Goal: Information Seeking & Learning: Learn about a topic

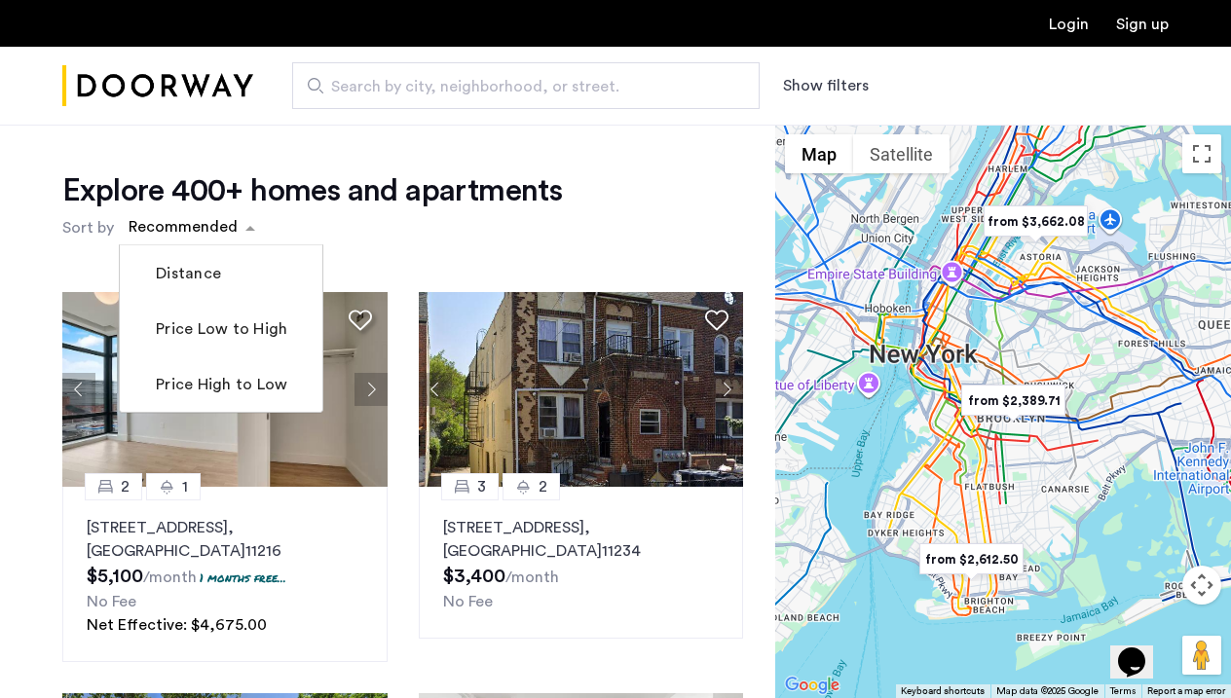
click at [195, 241] on div "sort-apartment" at bounding box center [183, 230] width 115 height 26
click at [833, 98] on div "Search by city, neighborhood, or street. Show filters" at bounding box center [711, 85] width 916 height 47
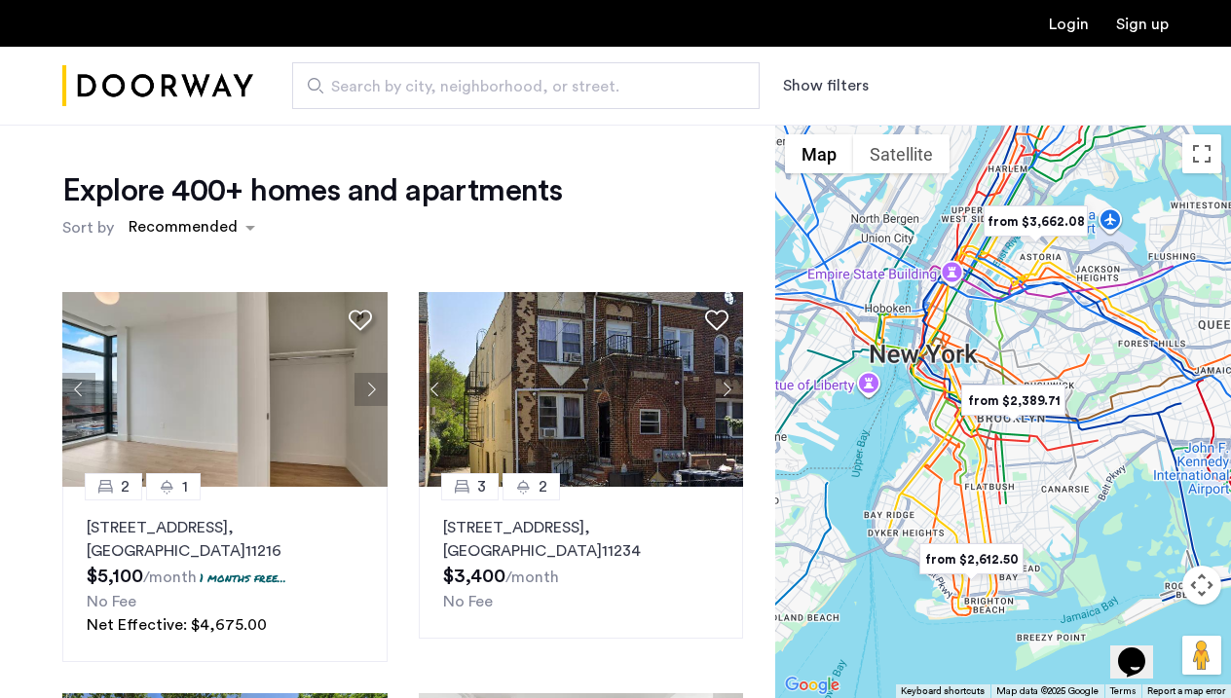
click at [844, 81] on button "Show filters" at bounding box center [826, 85] width 86 height 23
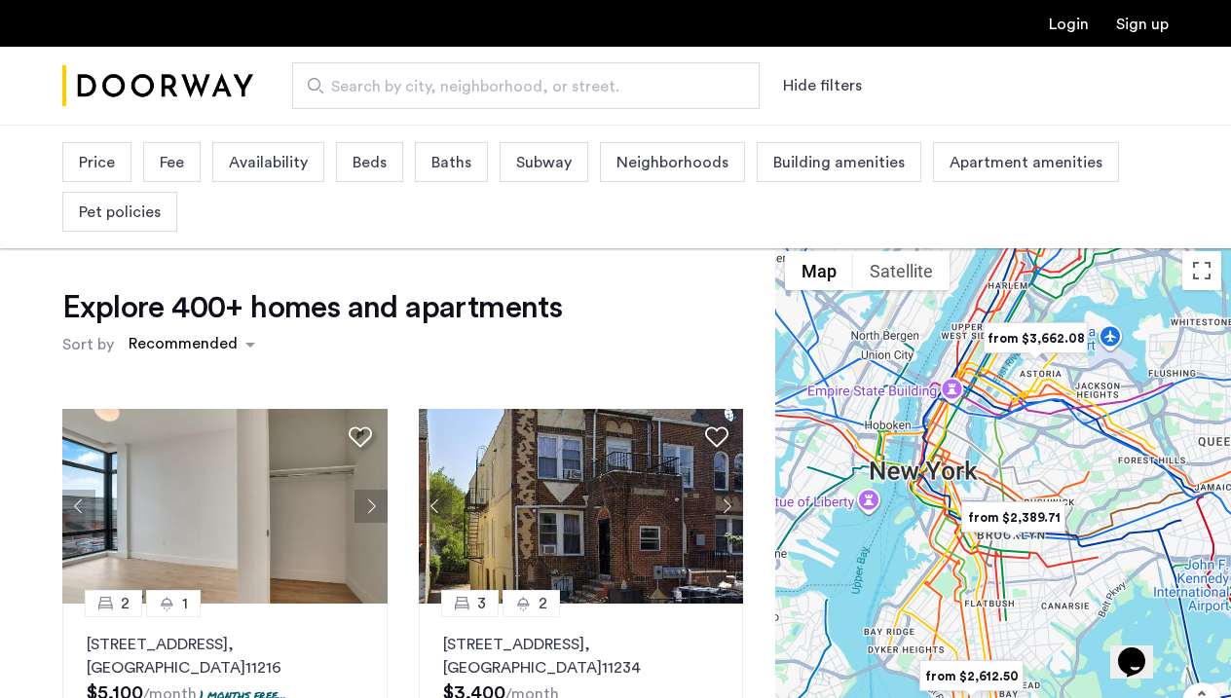
click at [102, 168] on span "Price" at bounding box center [97, 162] width 36 height 23
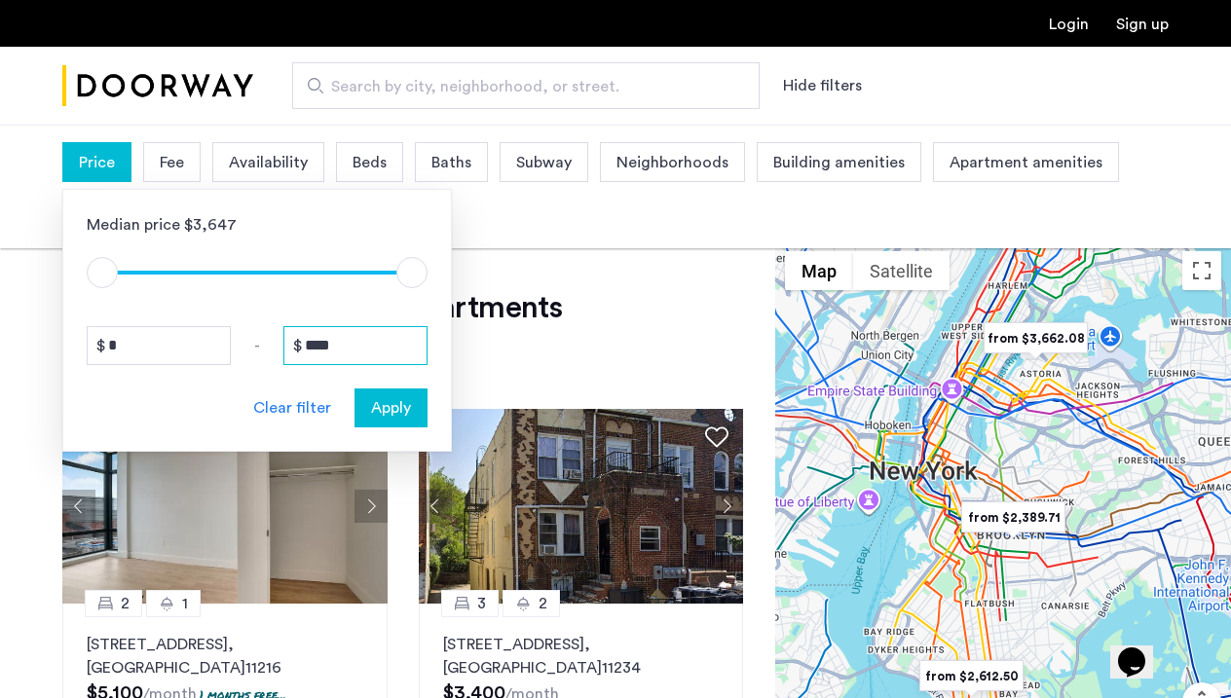
click at [346, 337] on input "****" at bounding box center [355, 345] width 144 height 39
drag, startPoint x: 346, startPoint y: 337, endPoint x: 298, endPoint y: 336, distance: 47.7
click at [298, 336] on div "****" at bounding box center [355, 345] width 144 height 39
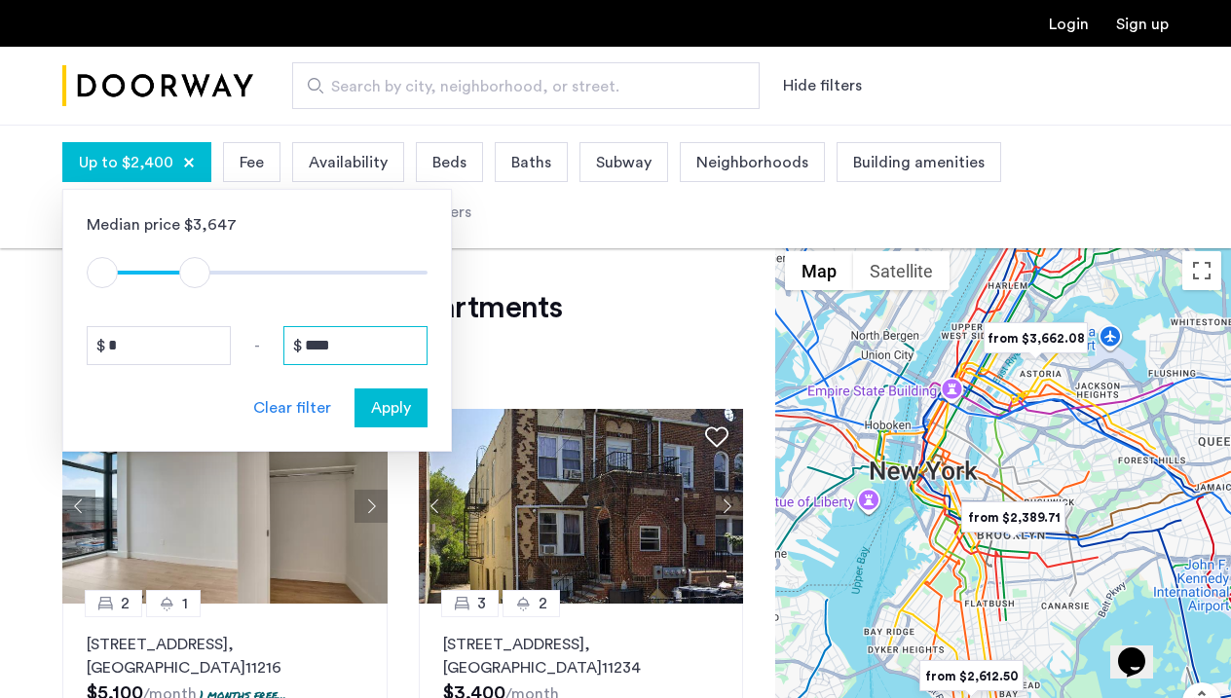
type input "****"
click at [376, 416] on span "Apply" at bounding box center [391, 407] width 40 height 23
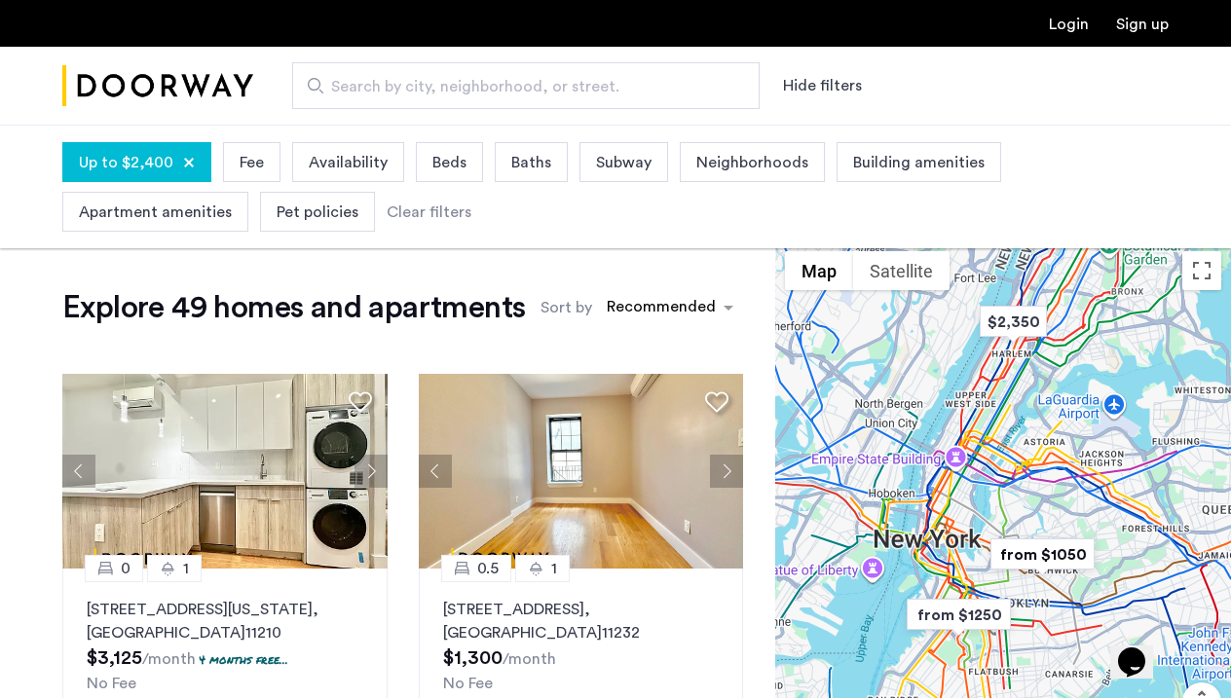
click at [453, 169] on span "Beds" at bounding box center [449, 162] width 34 height 23
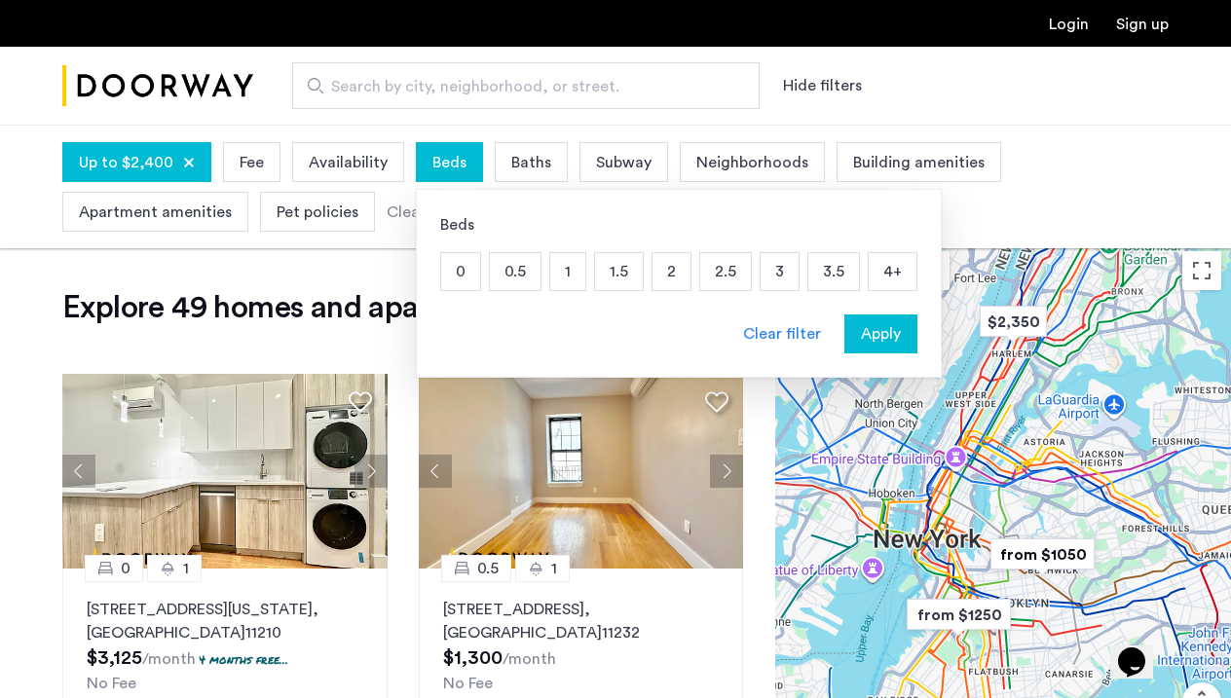
click at [569, 277] on p "1" at bounding box center [567, 271] width 35 height 37
click at [877, 332] on span "Apply" at bounding box center [881, 333] width 40 height 23
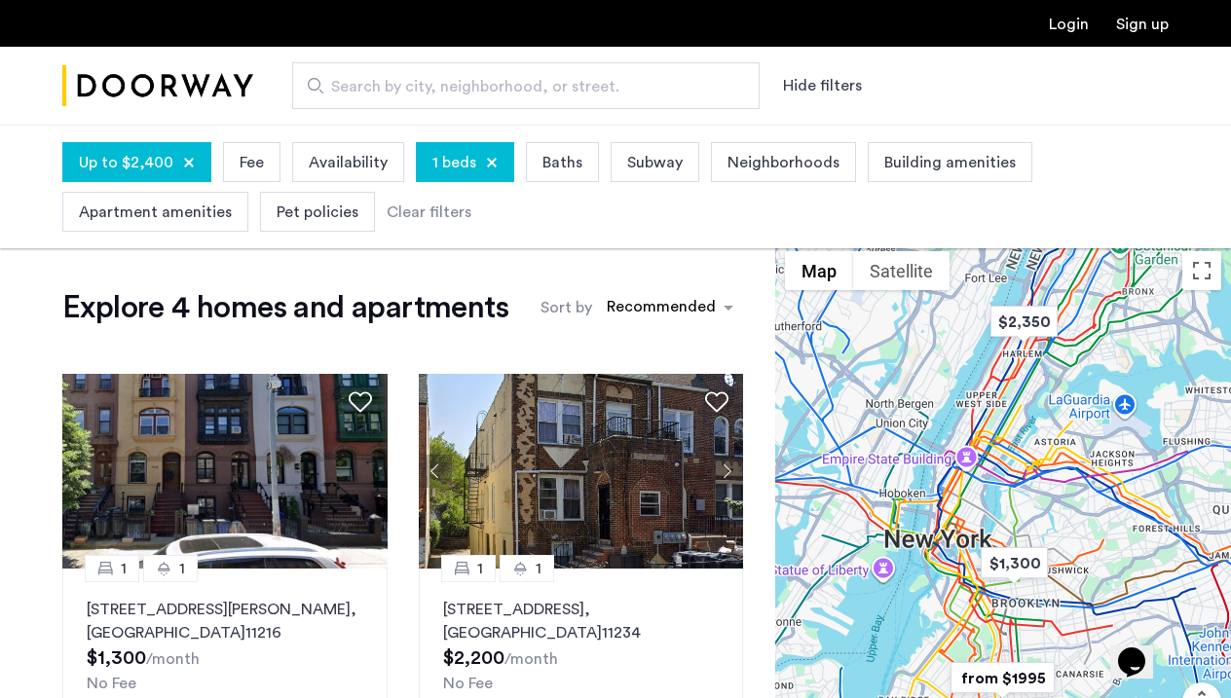
click at [571, 160] on span "Baths" at bounding box center [563, 162] width 40 height 23
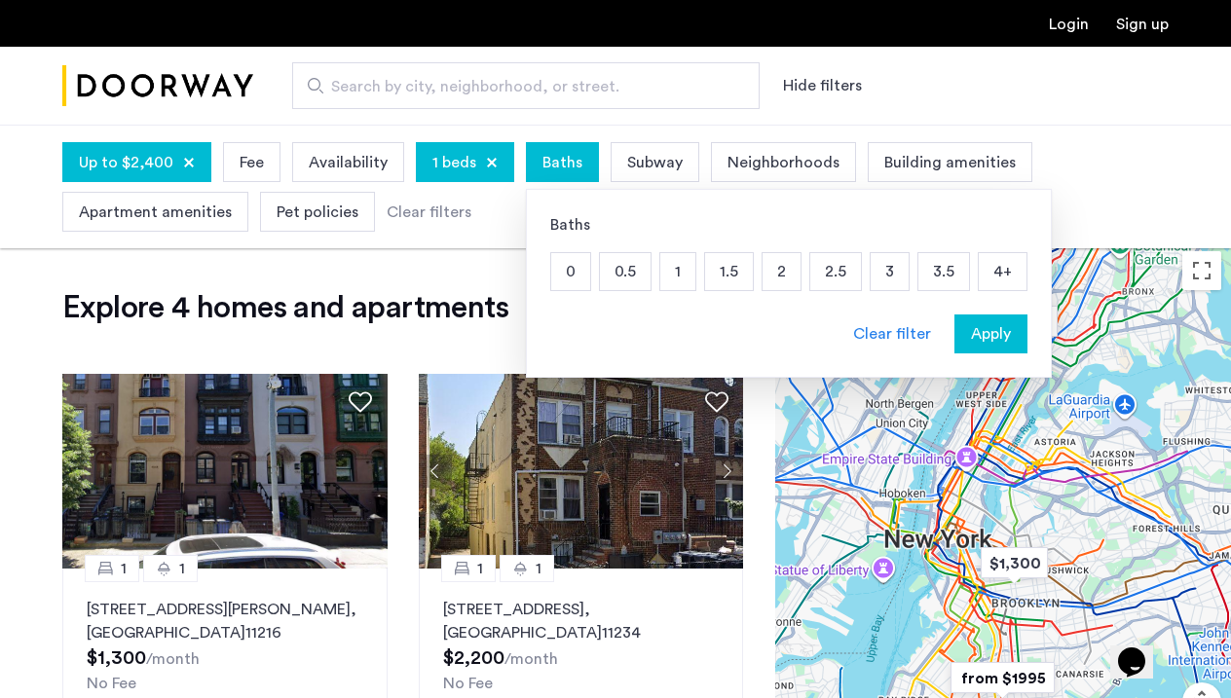
click at [674, 275] on p "1" at bounding box center [677, 271] width 35 height 37
click at [986, 342] on span "Apply" at bounding box center [991, 333] width 40 height 23
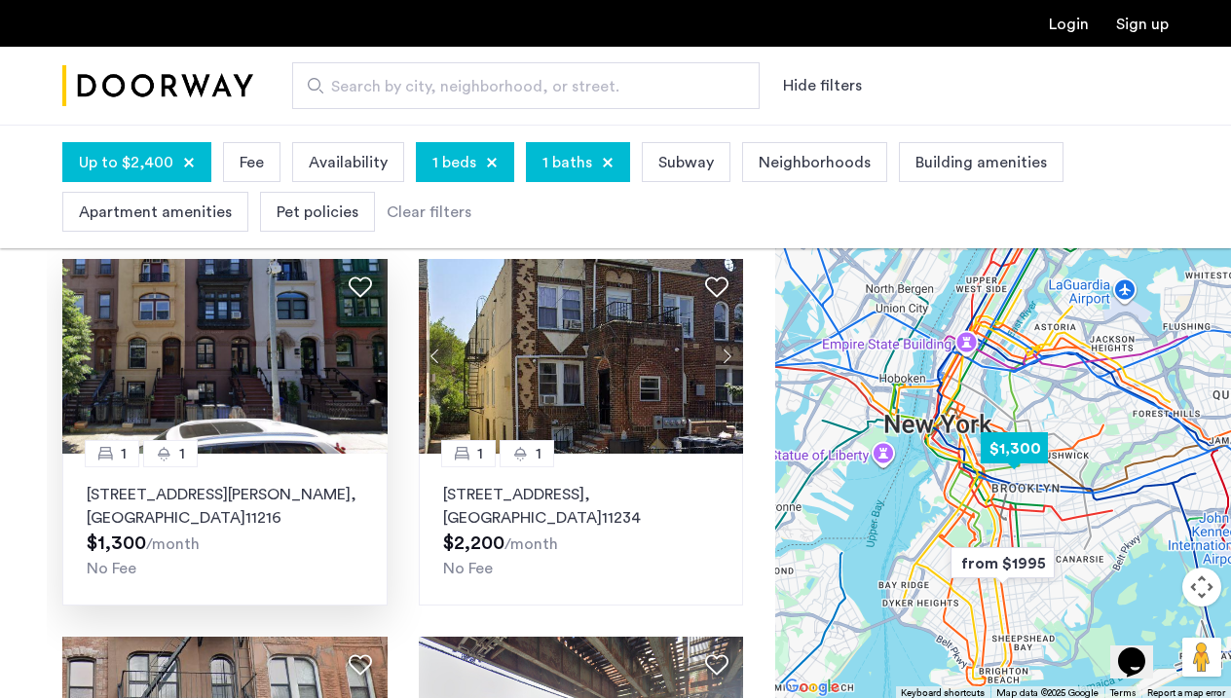
click at [330, 415] on img at bounding box center [224, 356] width 325 height 195
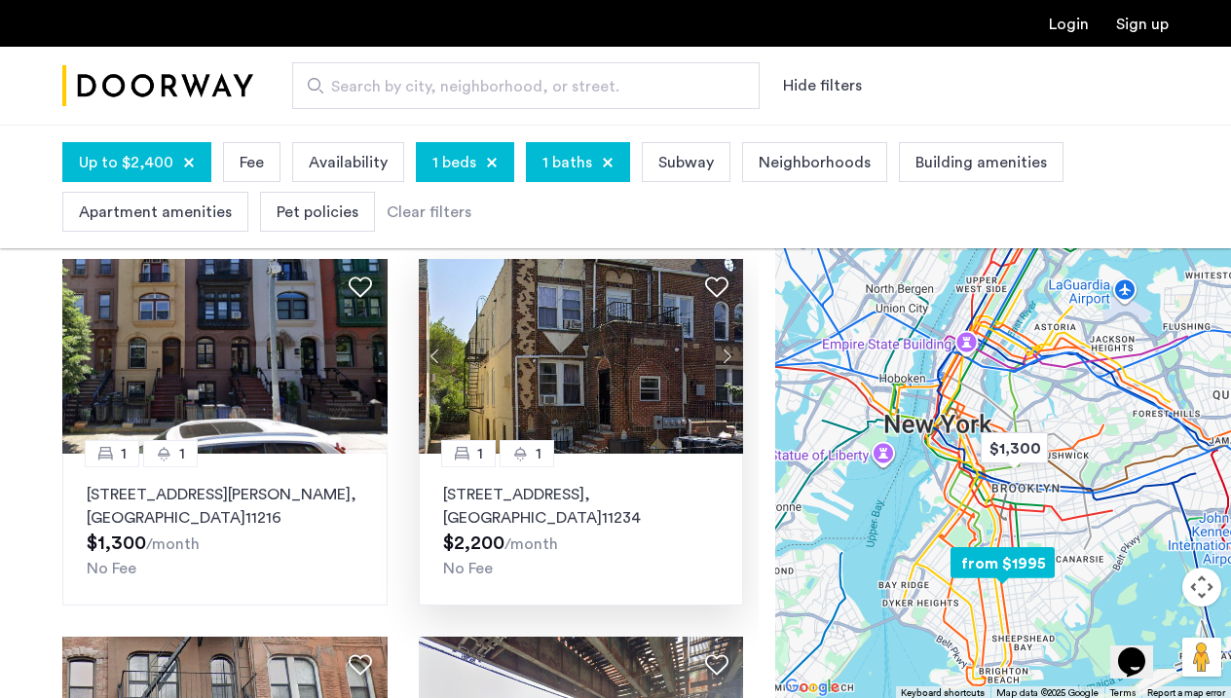
click at [719, 347] on button "Next apartment" at bounding box center [726, 356] width 33 height 33
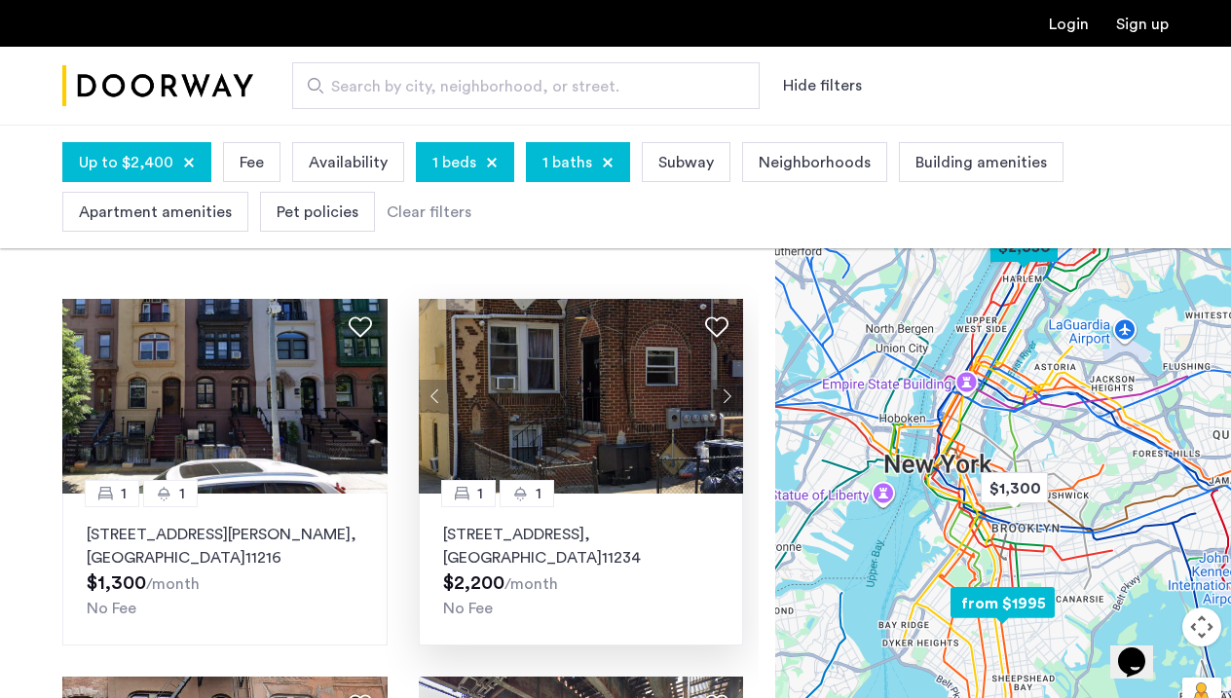
scroll to position [60, 0]
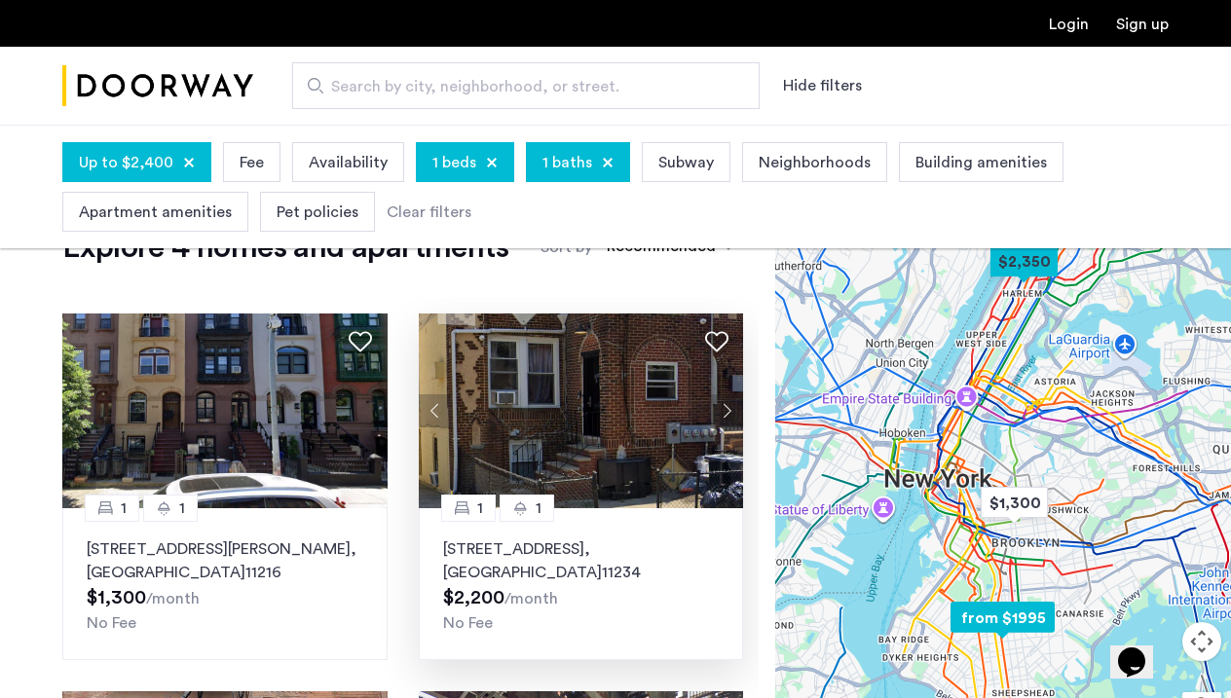
click at [732, 413] on button "Next apartment" at bounding box center [726, 410] width 33 height 33
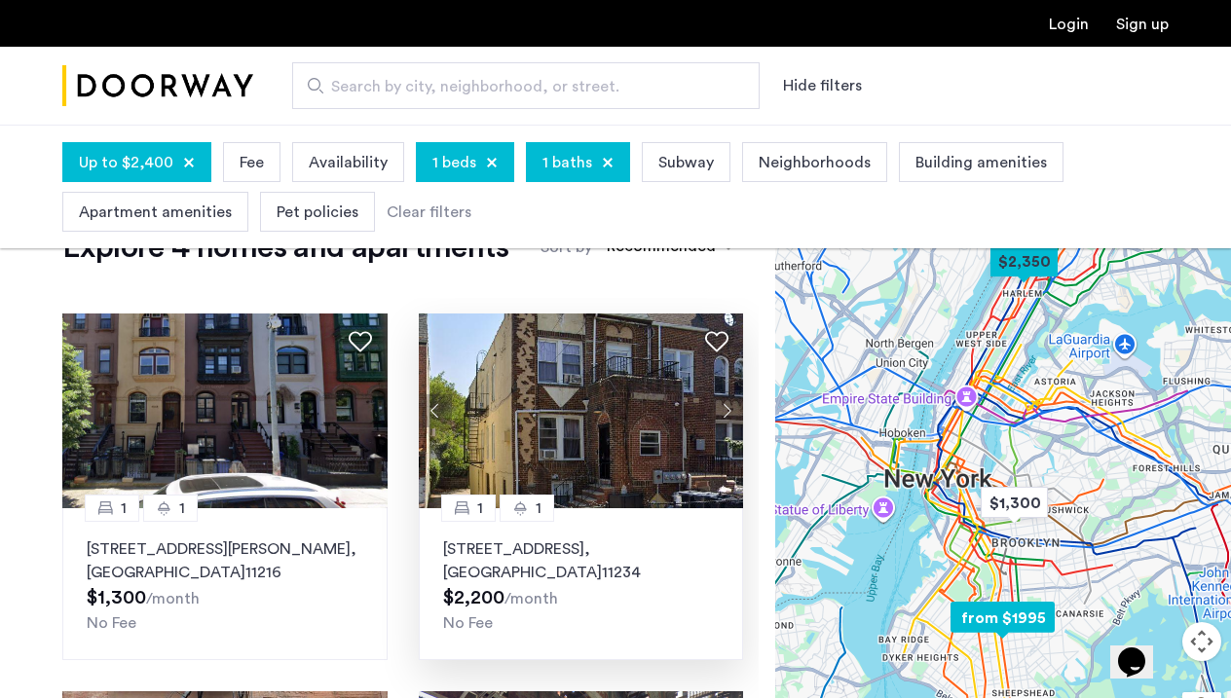
click at [732, 413] on button "Next apartment" at bounding box center [726, 410] width 33 height 33
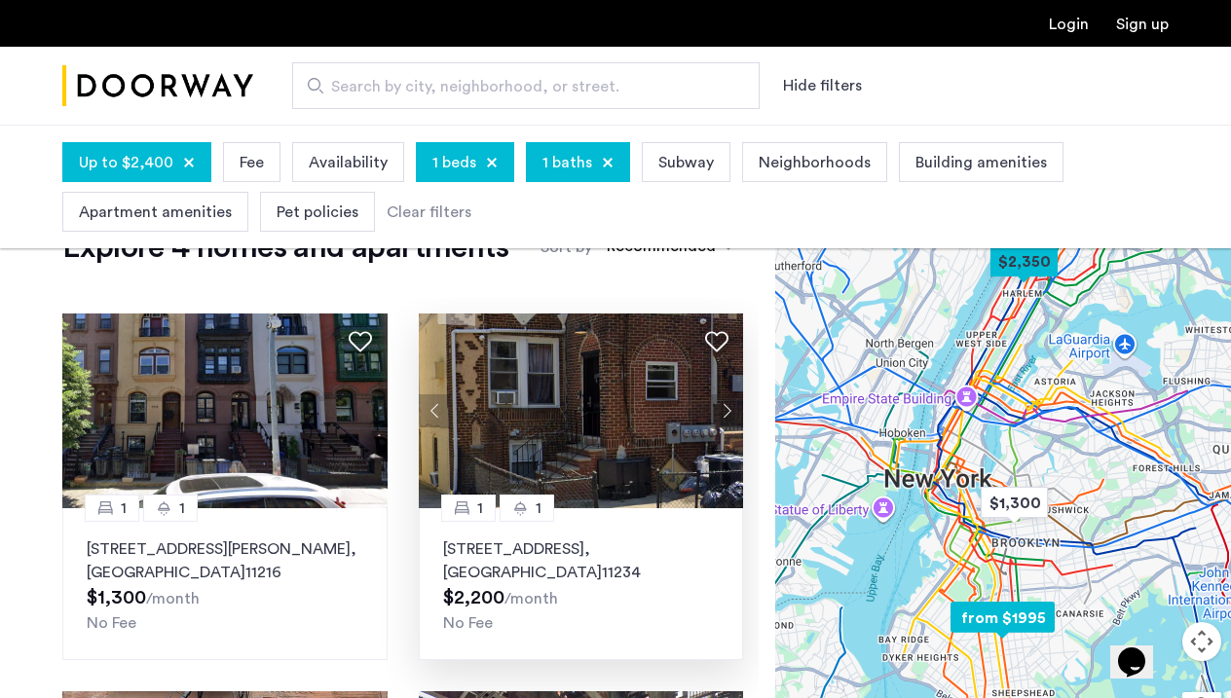
click at [732, 413] on button "Next apartment" at bounding box center [726, 410] width 33 height 33
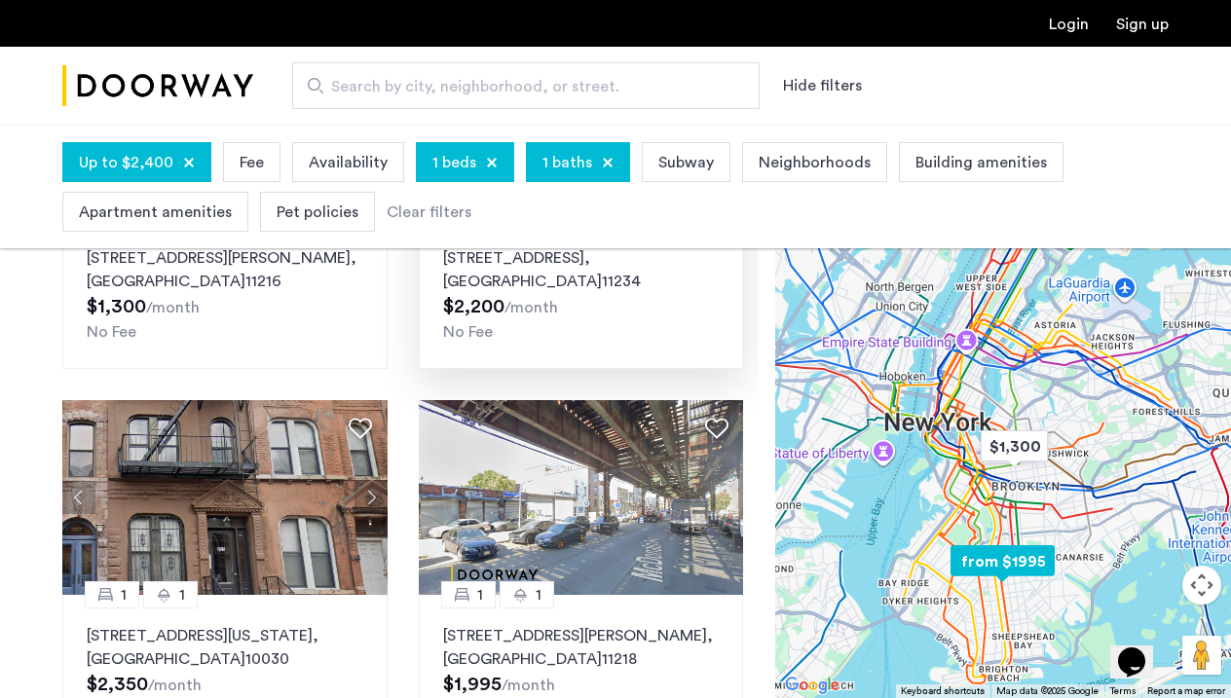
scroll to position [259, 0]
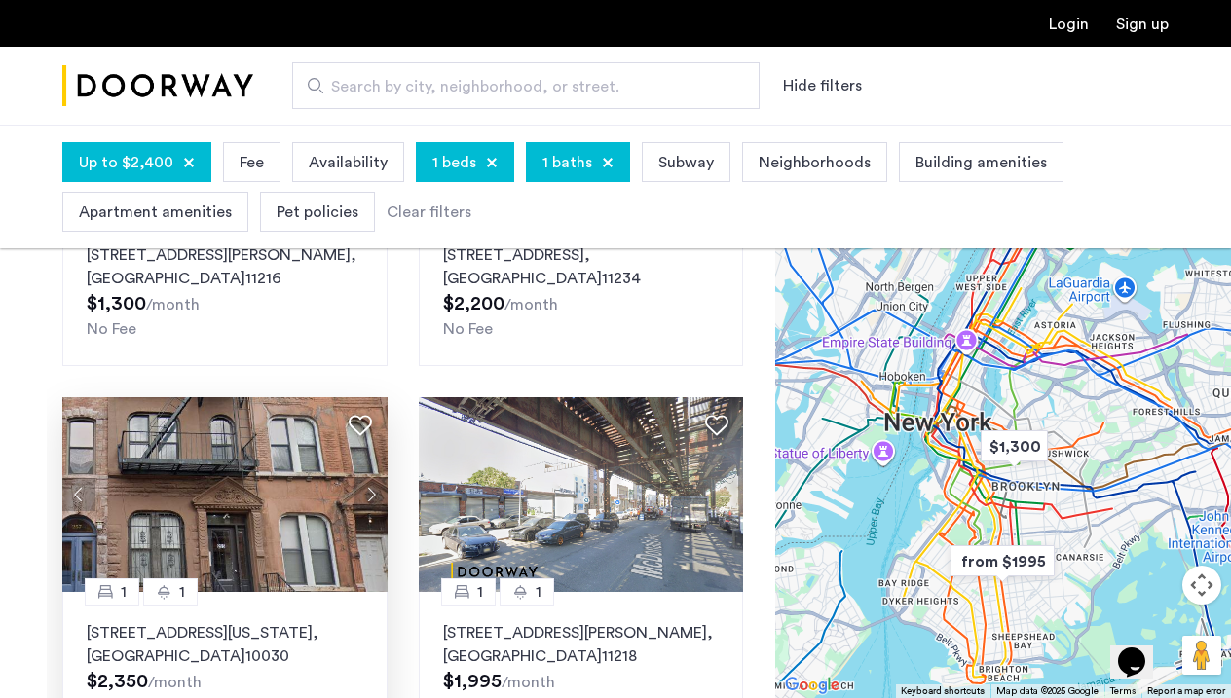
click at [372, 492] on button "Next apartment" at bounding box center [371, 494] width 33 height 33
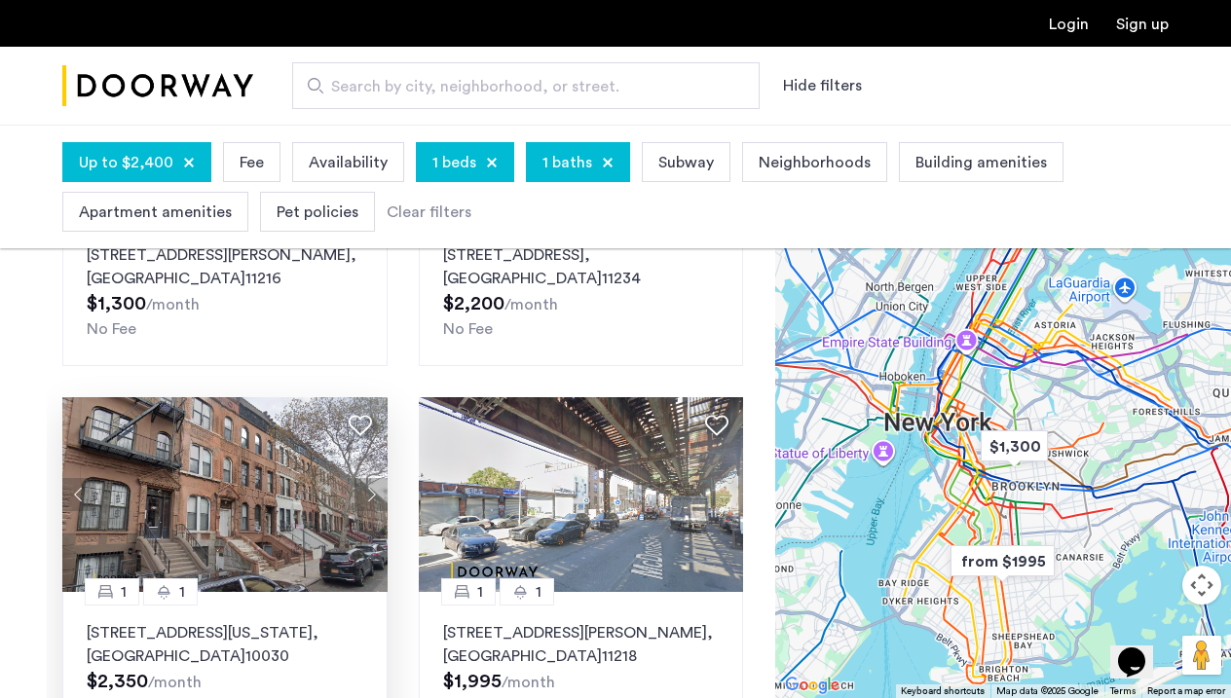
click at [372, 492] on button "Next apartment" at bounding box center [371, 494] width 33 height 33
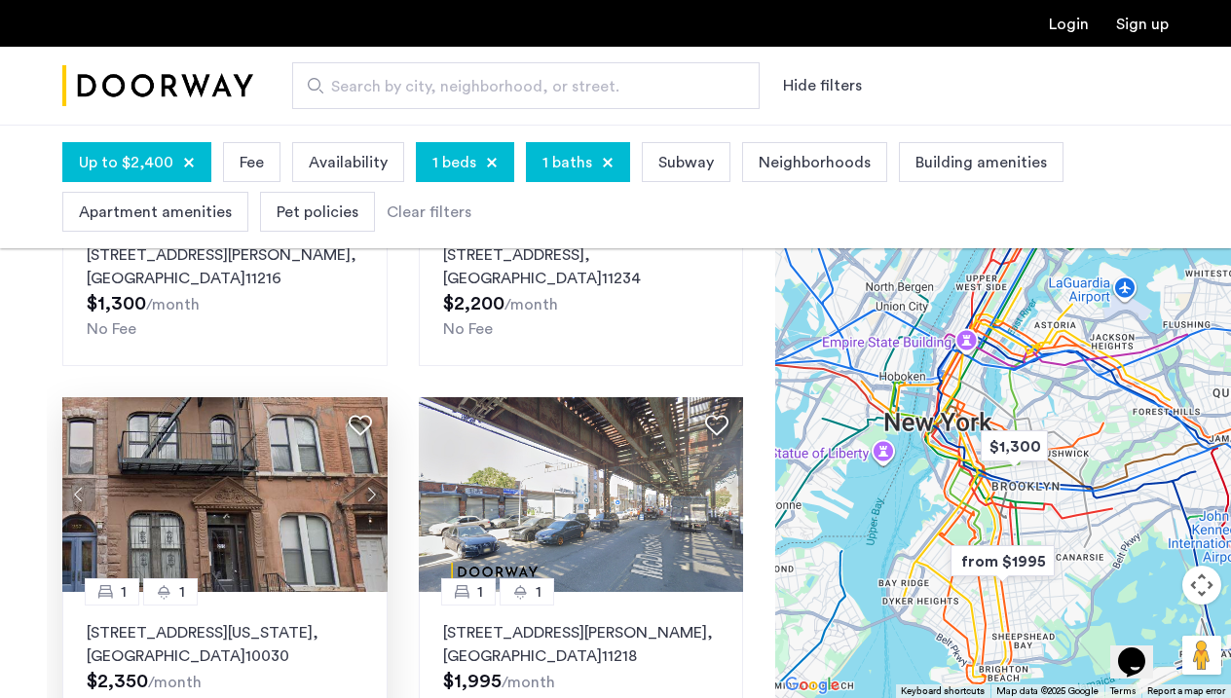
click at [372, 492] on button "Next apartment" at bounding box center [371, 494] width 33 height 33
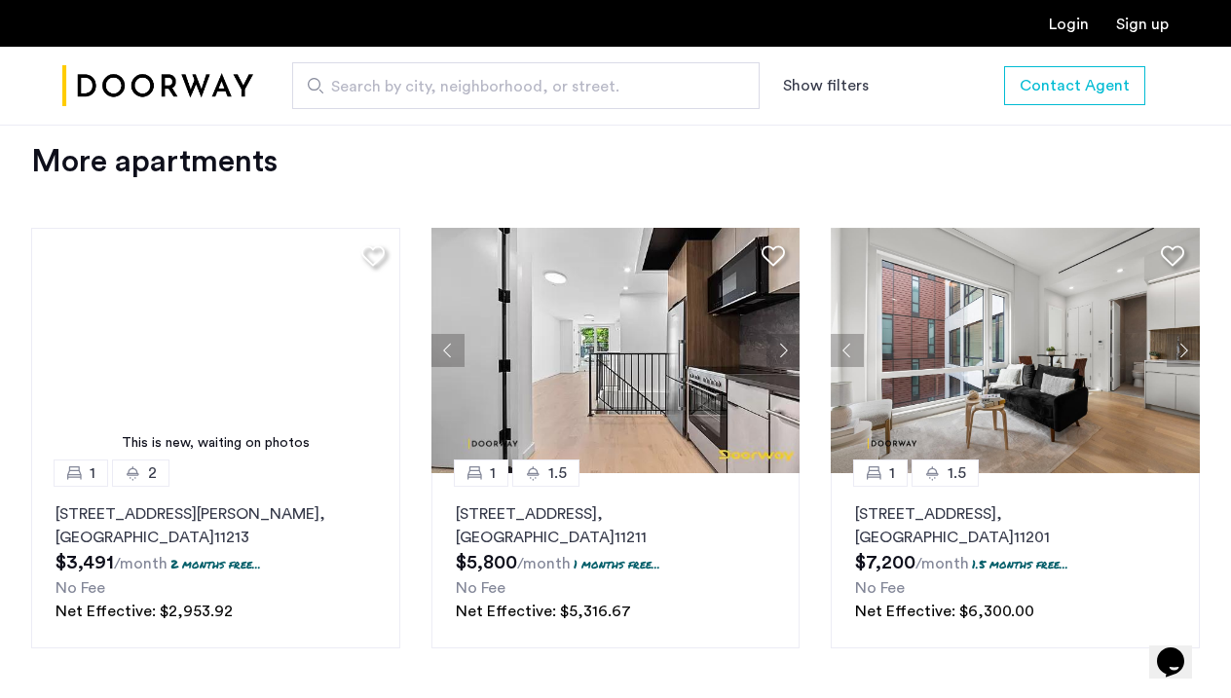
scroll to position [2127, 0]
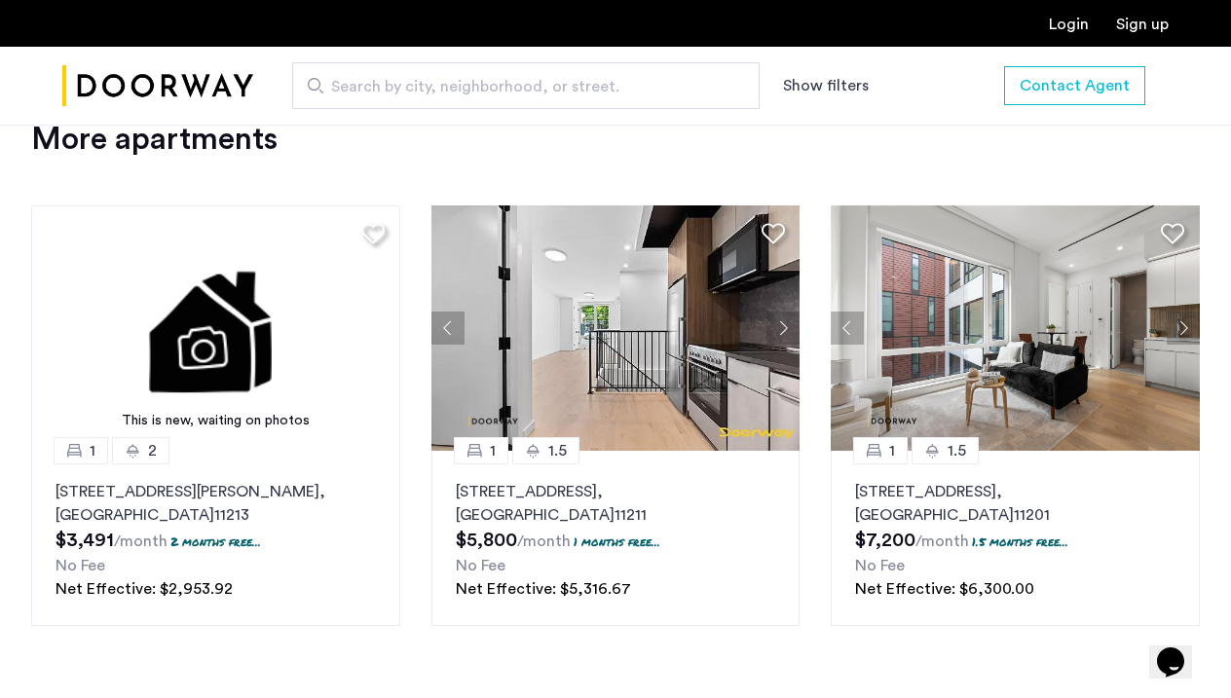
click at [1182, 322] on button "Next apartment" at bounding box center [1183, 328] width 33 height 33
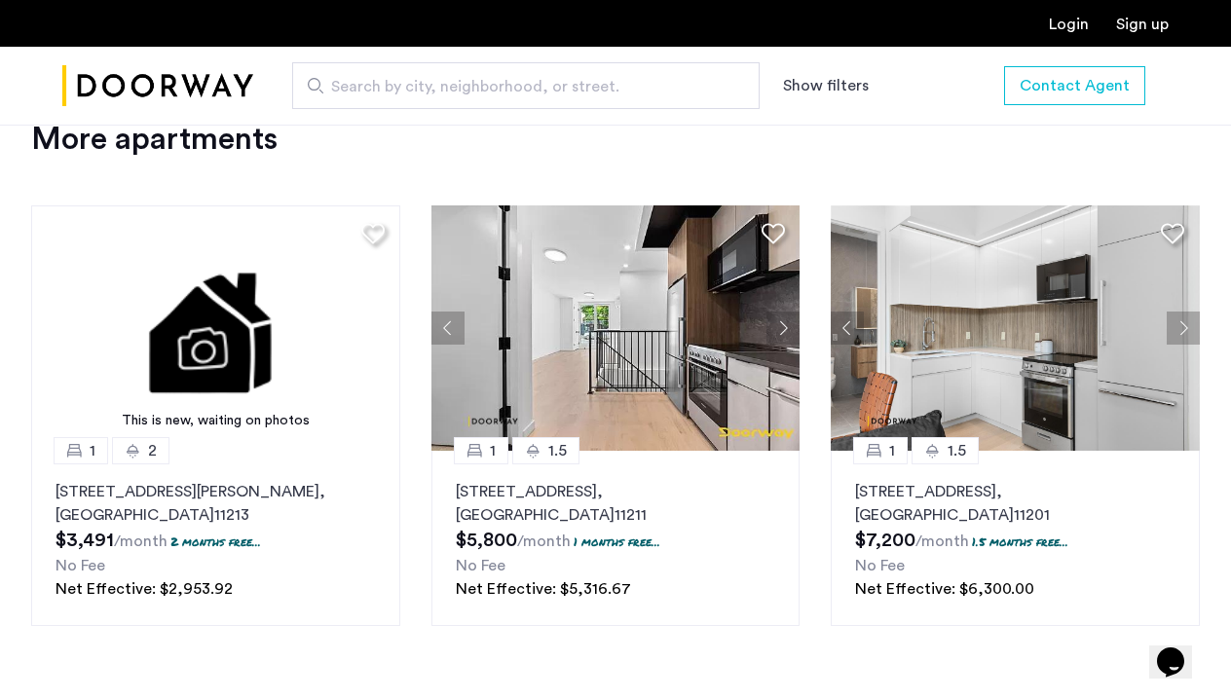
click at [1182, 322] on button "Next apartment" at bounding box center [1183, 328] width 33 height 33
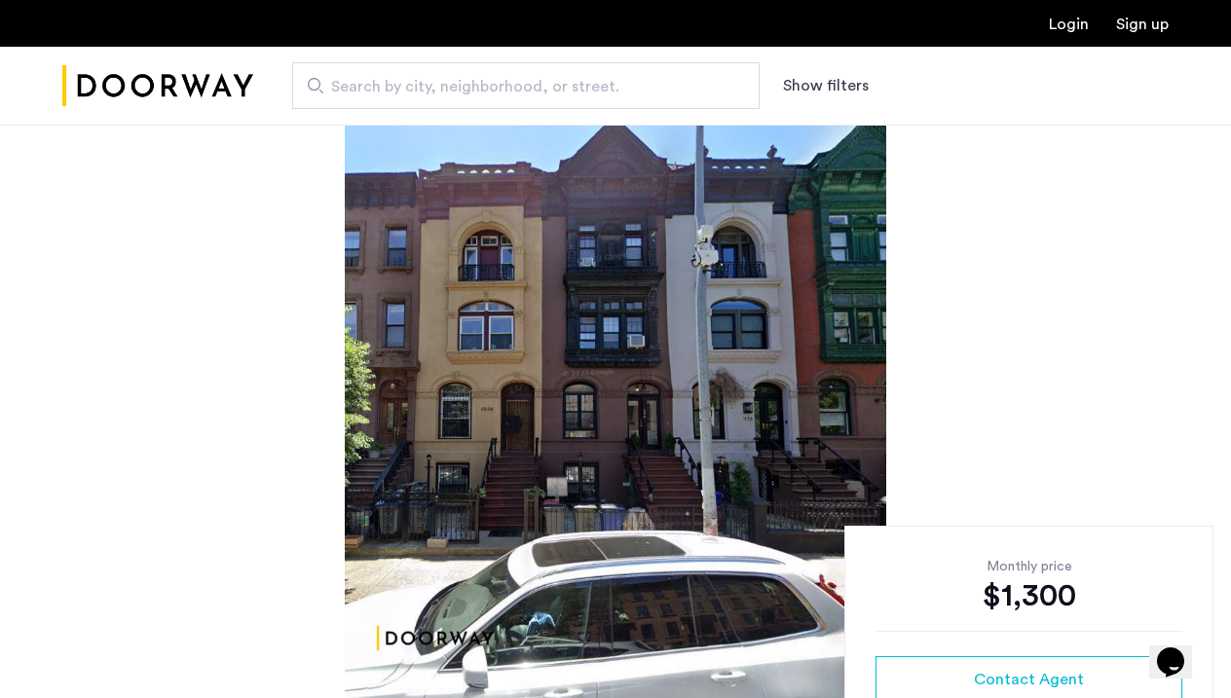
scroll to position [0, 0]
